Goal: Information Seeking & Learning: Learn about a topic

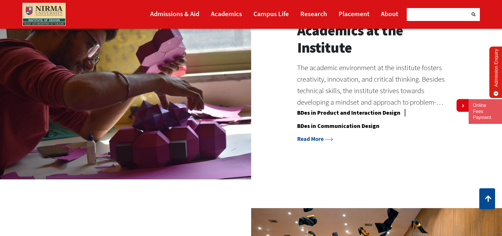
scroll to position [551, 0]
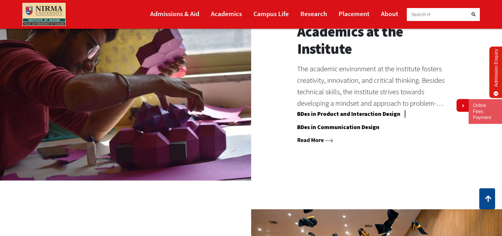
click at [316, 141] on link "Read More" at bounding box center [315, 139] width 36 height 7
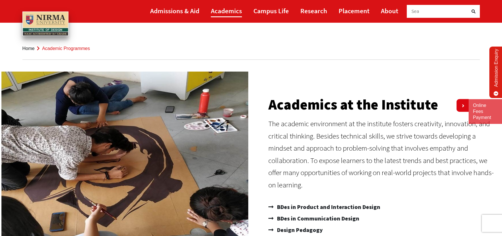
click at [234, 11] on link "Academics" at bounding box center [226, 10] width 31 height 13
click at [177, 12] on link "Admissions & Aid" at bounding box center [174, 10] width 49 height 13
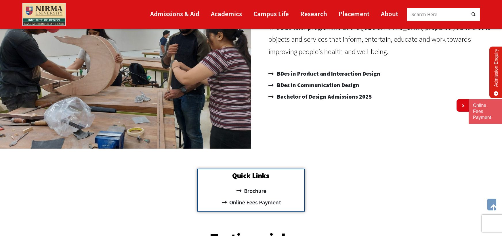
scroll to position [119, 0]
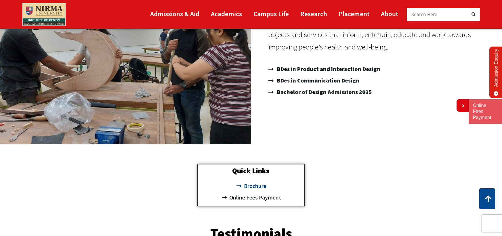
click at [258, 187] on span "Brochure" at bounding box center [255, 186] width 24 height 12
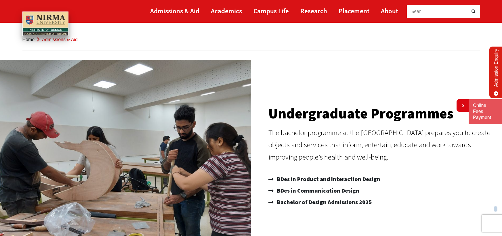
scroll to position [0, 0]
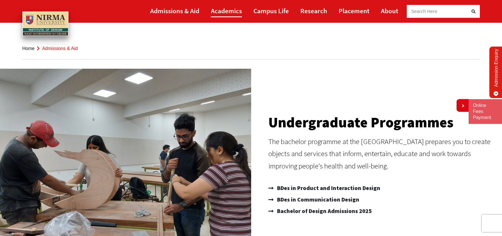
click at [229, 12] on link "Academics" at bounding box center [226, 10] width 31 height 13
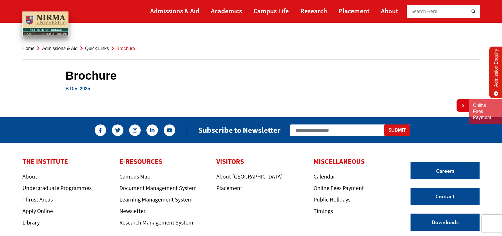
click at [77, 90] on link "B Des 2025" at bounding box center [78, 88] width 24 height 5
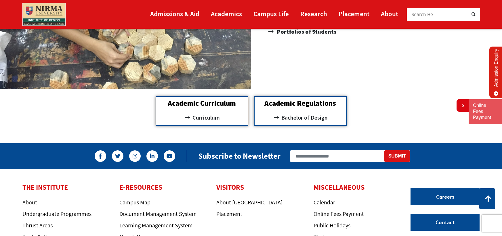
scroll to position [605, 0]
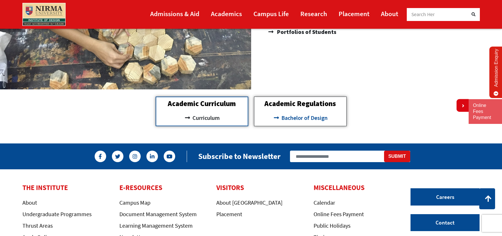
click at [304, 120] on span "Bachelor of Design" at bounding box center [304, 118] width 48 height 10
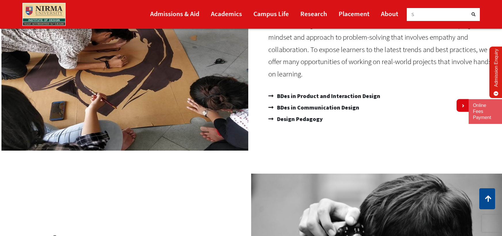
scroll to position [108, 0]
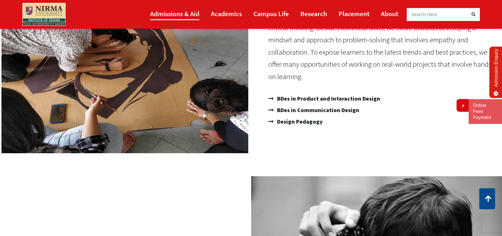
click at [180, 14] on link "Admissions & Aid" at bounding box center [174, 13] width 49 height 13
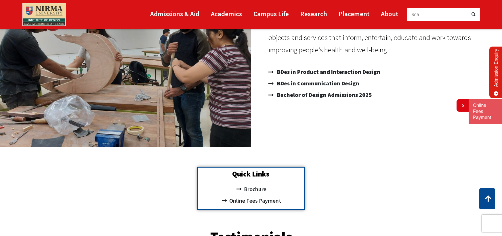
scroll to position [142, 0]
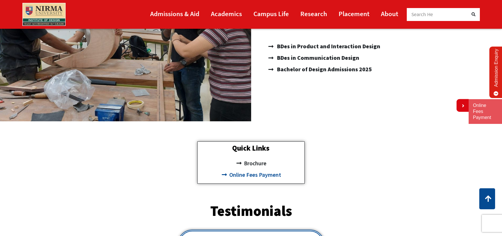
click at [266, 175] on span "Online Fees Payment" at bounding box center [254, 175] width 53 height 12
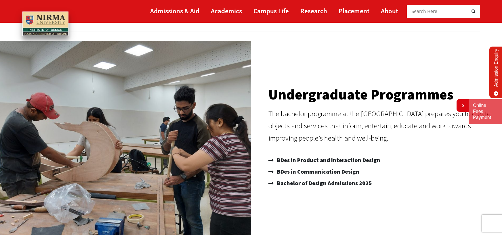
scroll to position [28, 0]
click at [325, 161] on span "BDes in Product and Interaction Design" at bounding box center [328, 161] width 105 height 12
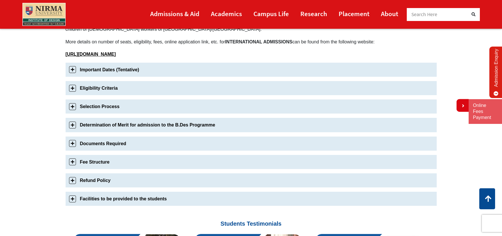
scroll to position [177, 0]
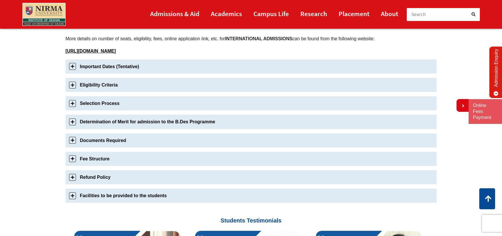
click at [71, 106] on link "Selection Process" at bounding box center [251, 103] width 371 height 14
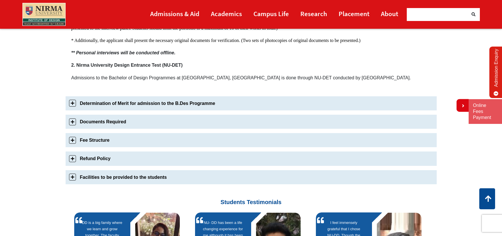
scroll to position [413, 0]
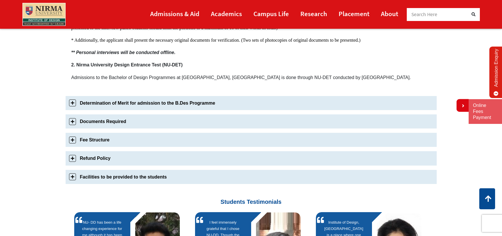
click at [71, 141] on link "Fee Structure" at bounding box center [251, 140] width 371 height 14
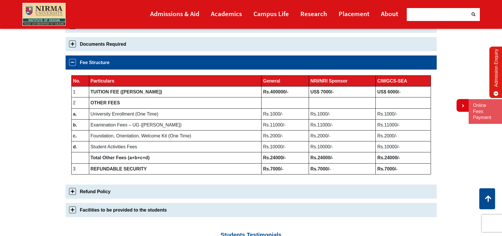
scroll to position [271, 0]
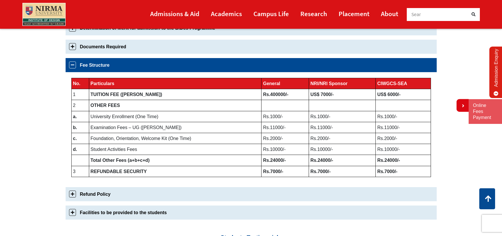
click at [92, 94] on b "TUITION FEE (Per Annum)" at bounding box center [127, 94] width 72 height 5
drag, startPoint x: 92, startPoint y: 94, endPoint x: 140, endPoint y: 98, distance: 48.5
click at [140, 97] on b "TUITION FEE (Per Annum)" at bounding box center [127, 94] width 72 height 5
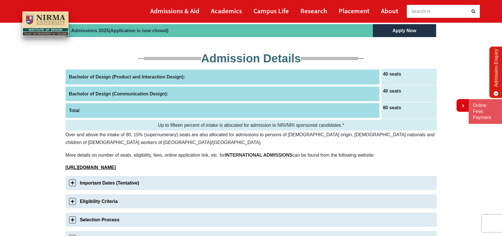
scroll to position [0, 0]
